Goal: Information Seeking & Learning: Learn about a topic

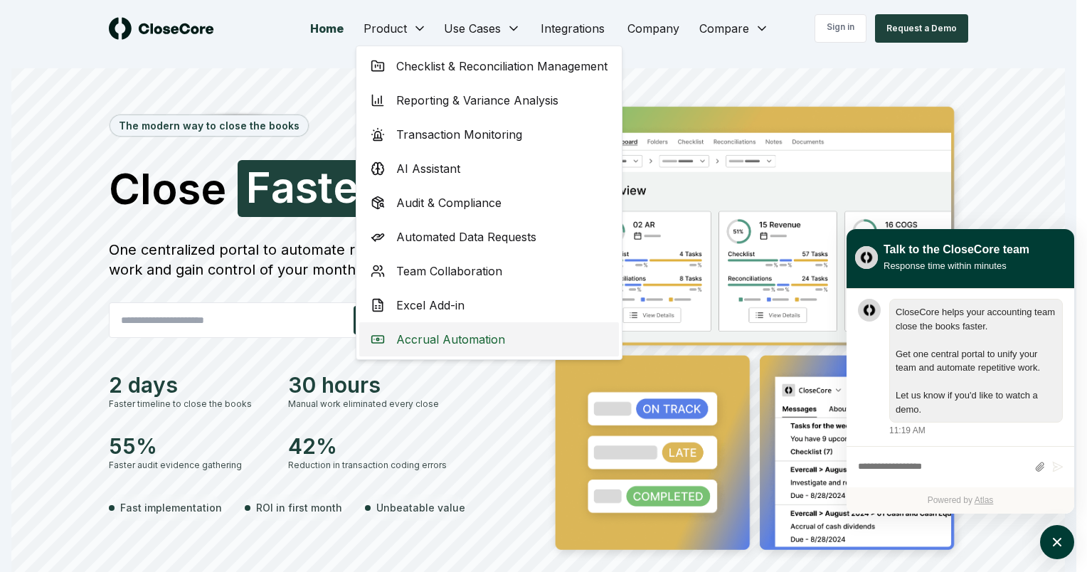
click at [398, 327] on div "Accrual Automation" at bounding box center [489, 339] width 260 height 34
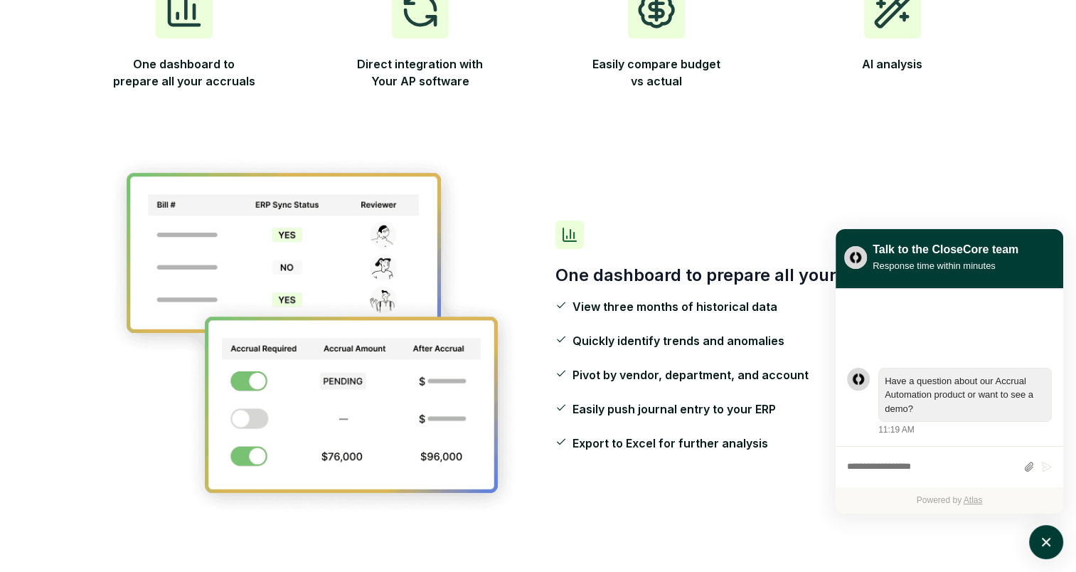
scroll to position [404, 0]
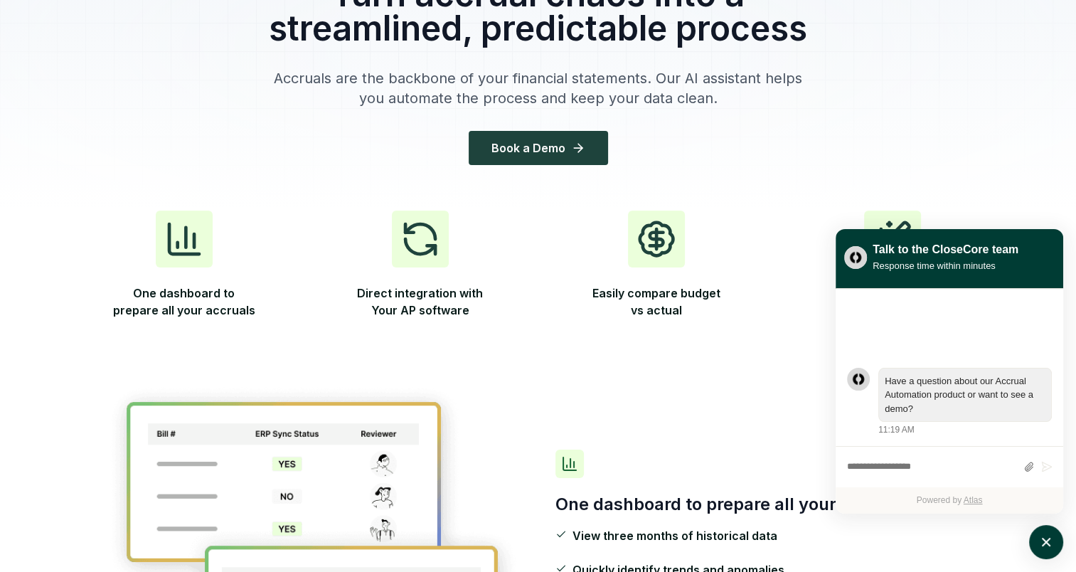
scroll to position [165, 0]
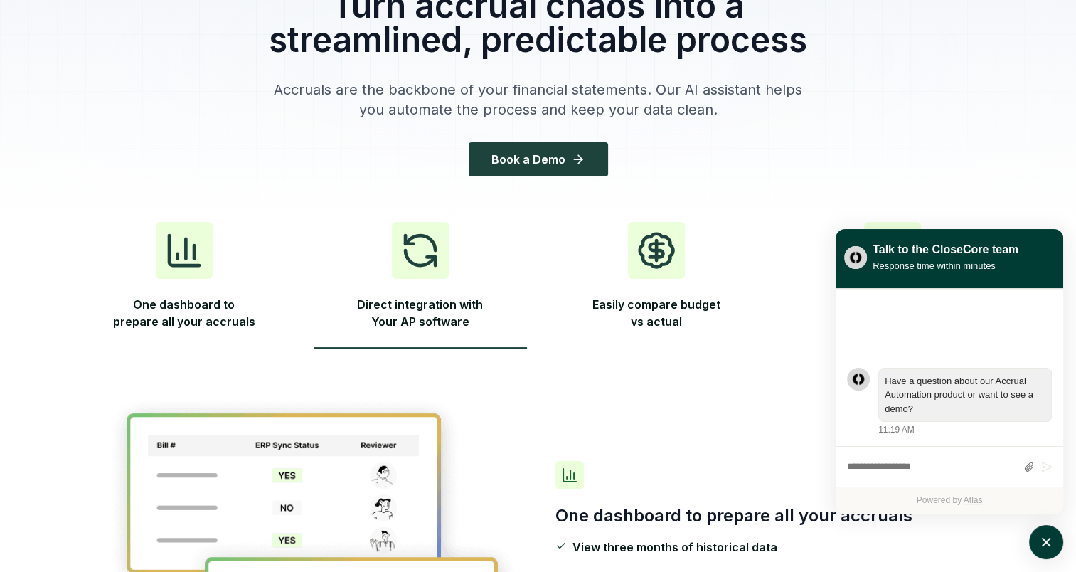
click at [430, 305] on span "Direct integration with Your AP software" at bounding box center [420, 316] width 142 height 40
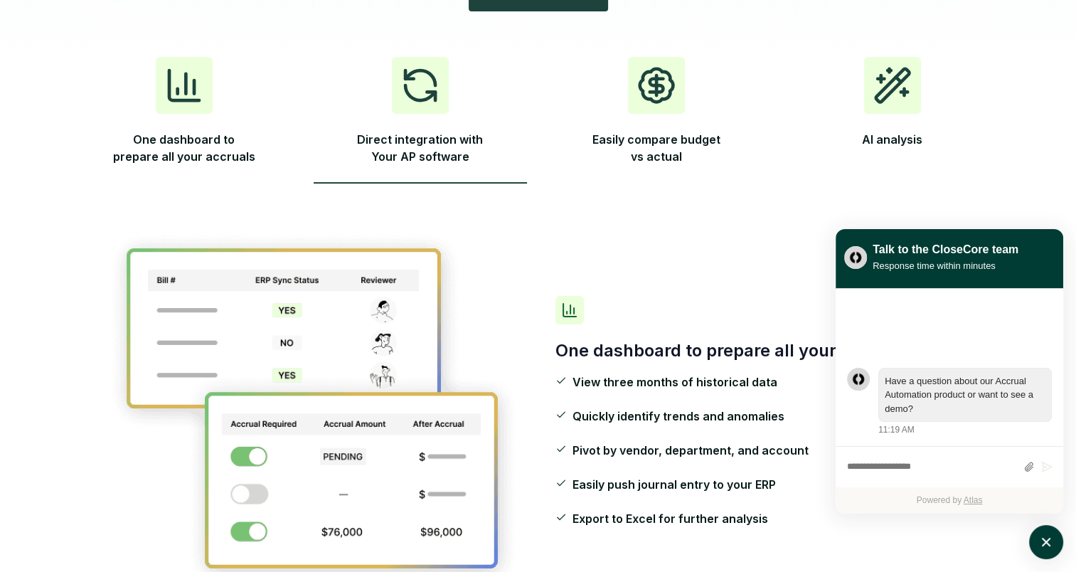
scroll to position [0, 0]
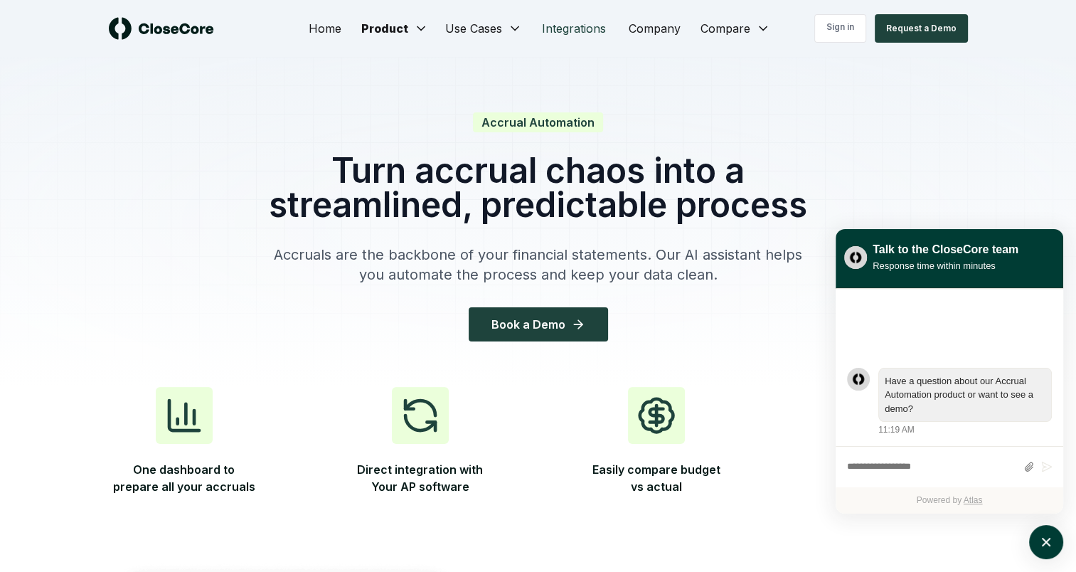
click at [581, 24] on link "Integrations" at bounding box center [574, 28] width 87 height 28
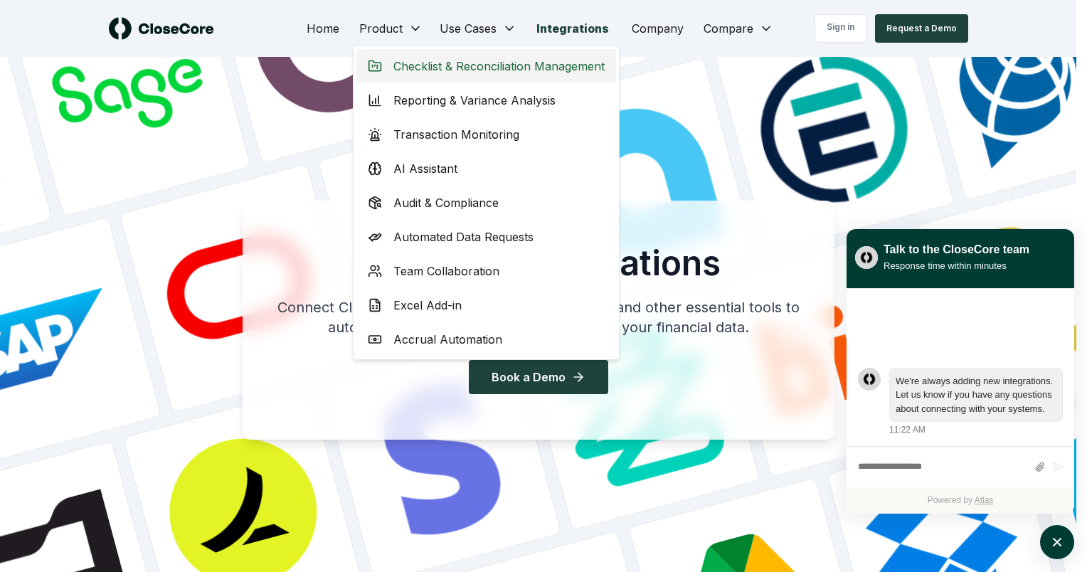
click at [406, 68] on span "Checklist & Reconciliation Management" at bounding box center [498, 66] width 211 height 17
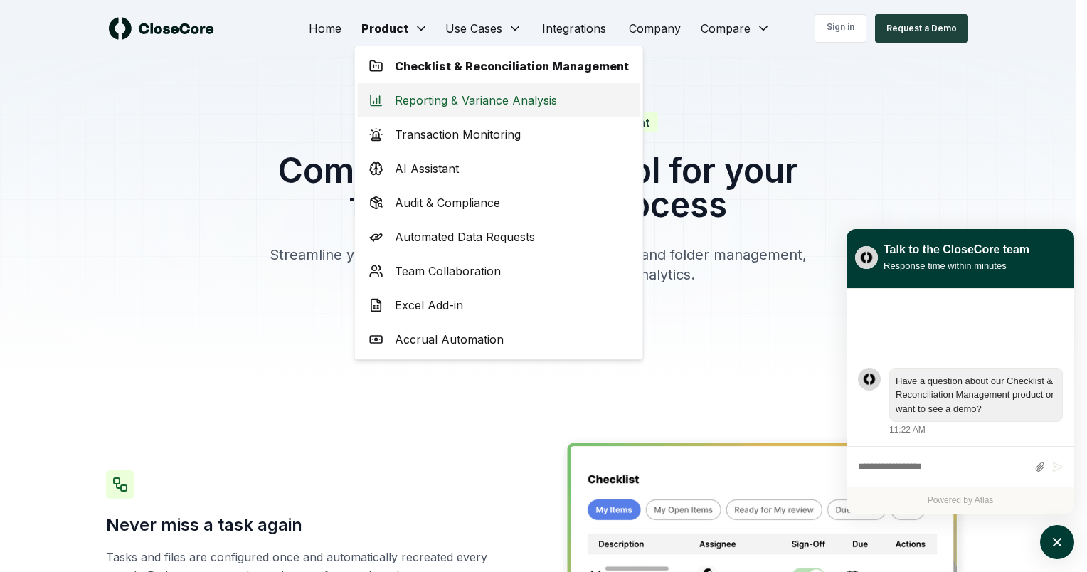
click at [404, 102] on span "Reporting & Variance Analysis" at bounding box center [476, 100] width 162 height 17
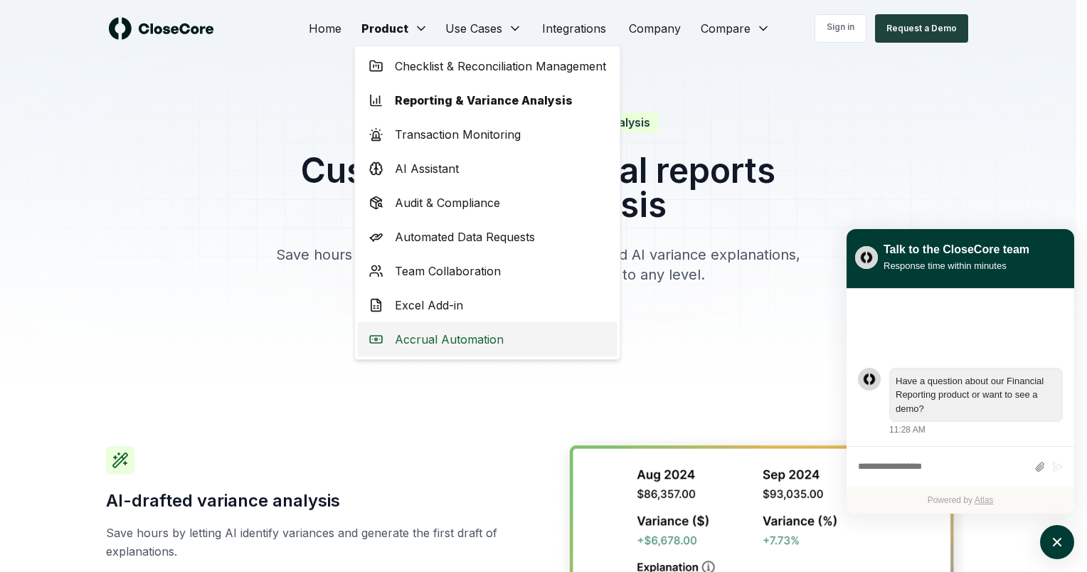
click at [424, 339] on span "Accrual Automation" at bounding box center [449, 339] width 109 height 17
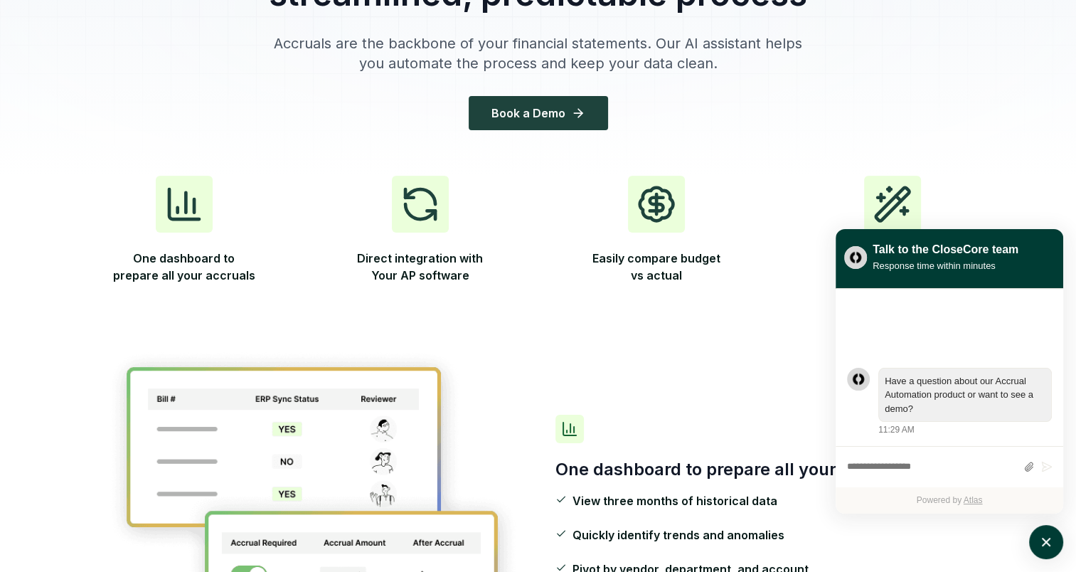
scroll to position [211, 0]
click at [992, 80] on div at bounding box center [538, 11] width 1076 height 330
click at [997, 189] on button "AI analysis" at bounding box center [892, 239] width 213 height 127
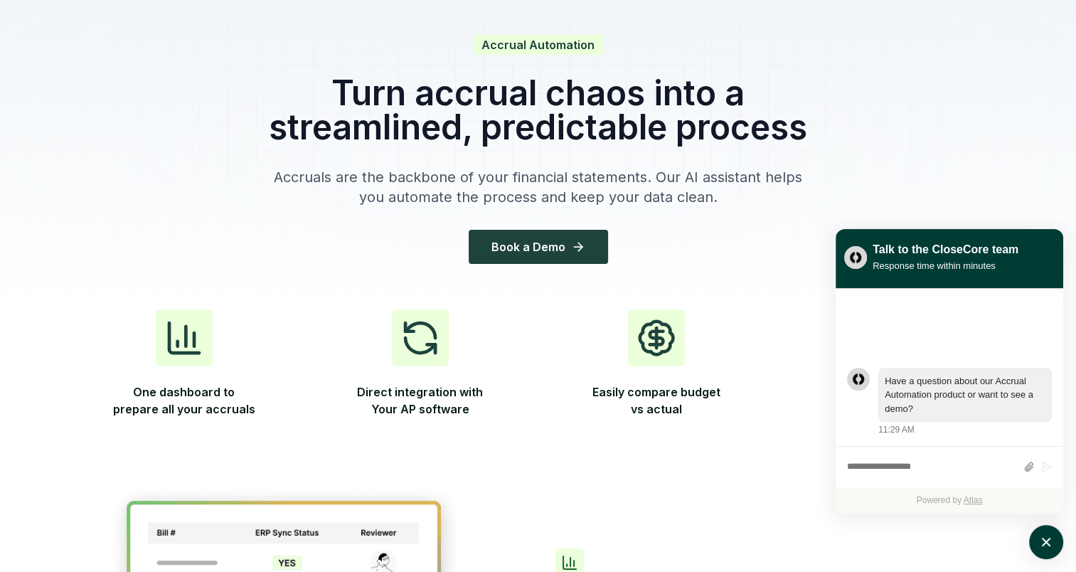
scroll to position [0, 0]
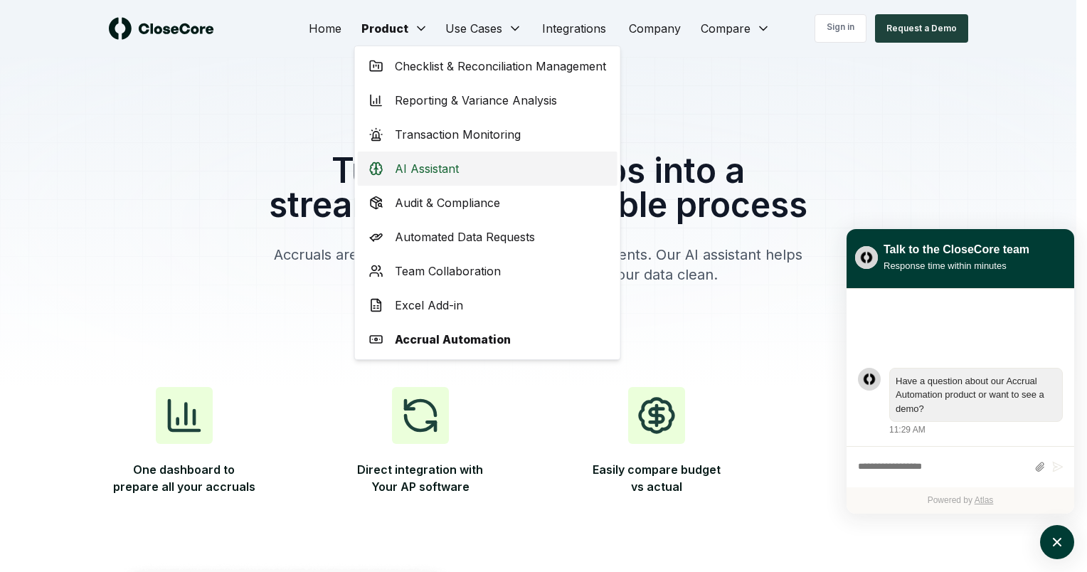
click at [426, 179] on div "AI Assistant" at bounding box center [488, 169] width 260 height 34
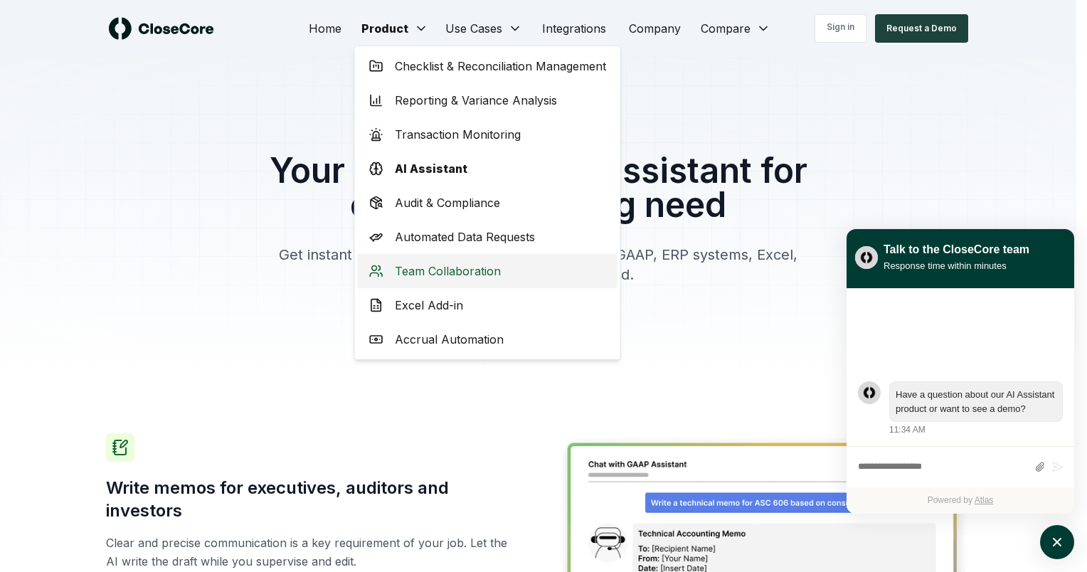
click at [411, 274] on span "Team Collaboration" at bounding box center [448, 271] width 106 height 17
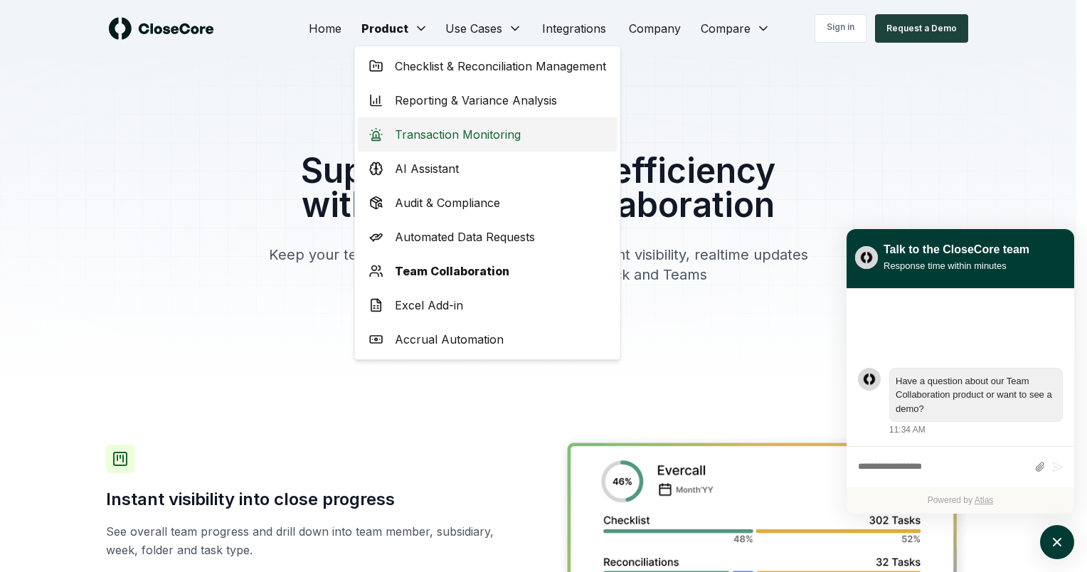
click at [443, 139] on span "Transaction Monitoring" at bounding box center [458, 134] width 126 height 17
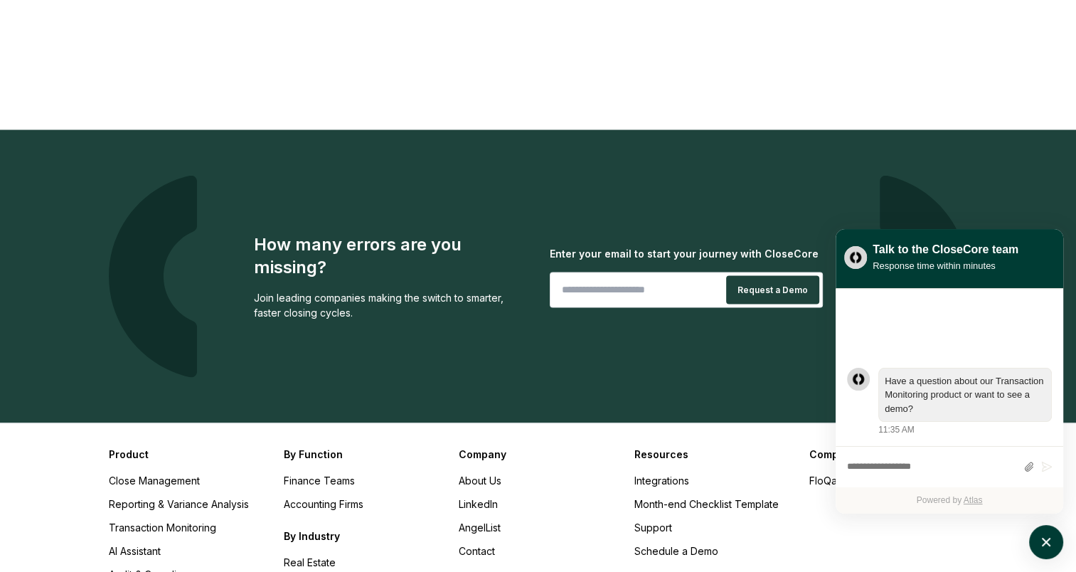
scroll to position [2643, 0]
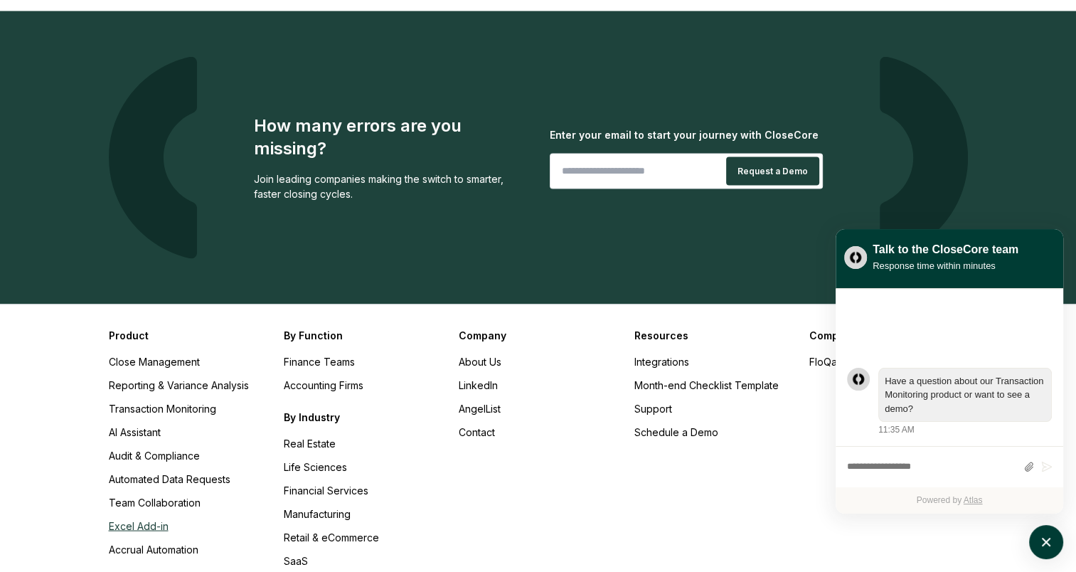
click at [154, 519] on link "Excel Add-in" at bounding box center [139, 525] width 60 height 12
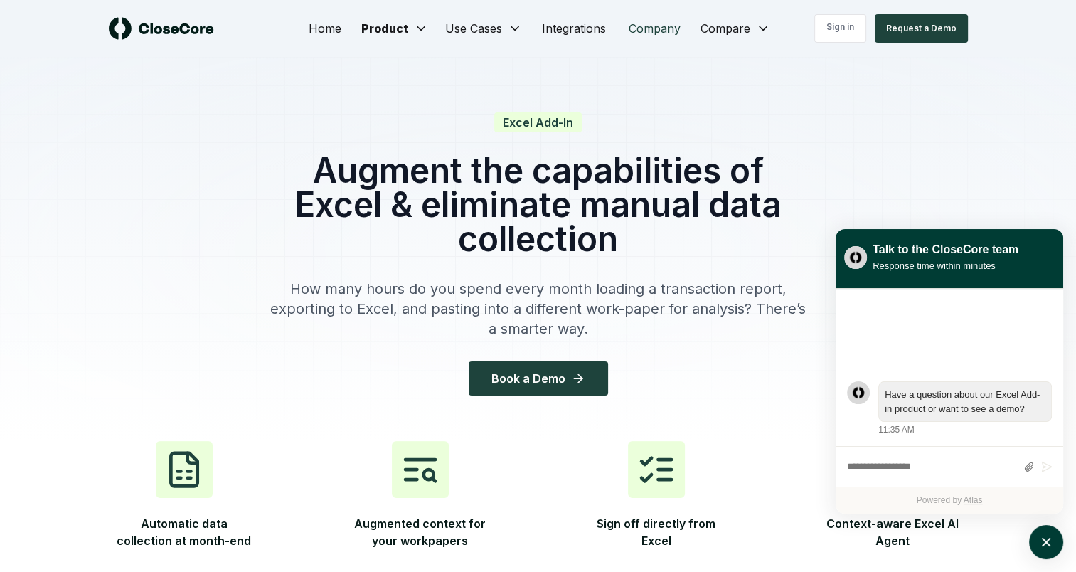
click at [646, 33] on link "Company" at bounding box center [655, 28] width 75 height 28
